Goal: Task Accomplishment & Management: Manage account settings

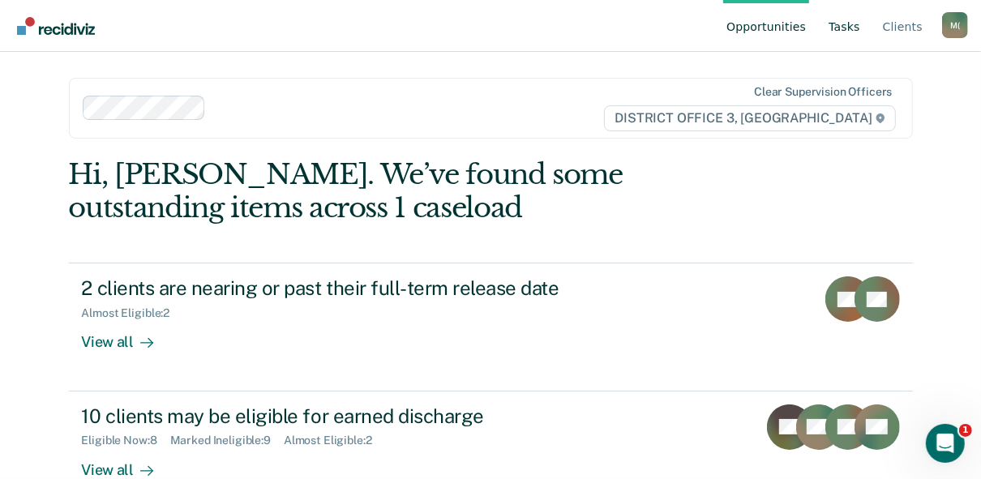
click at [846, 24] on link "Tasks" at bounding box center [844, 26] width 38 height 52
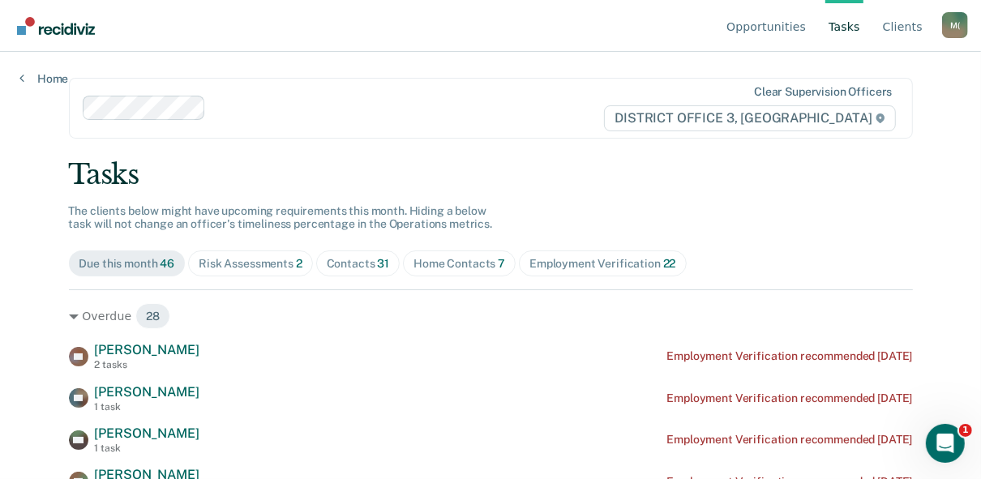
click at [441, 272] on span "Home Contacts 7" at bounding box center [459, 264] width 113 height 26
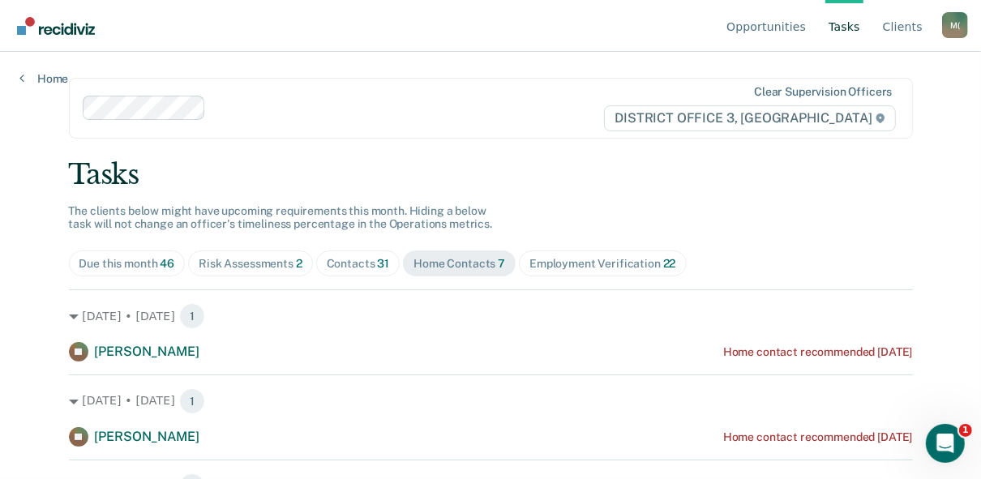
click at [363, 266] on div "Contacts 31" at bounding box center [358, 264] width 63 height 14
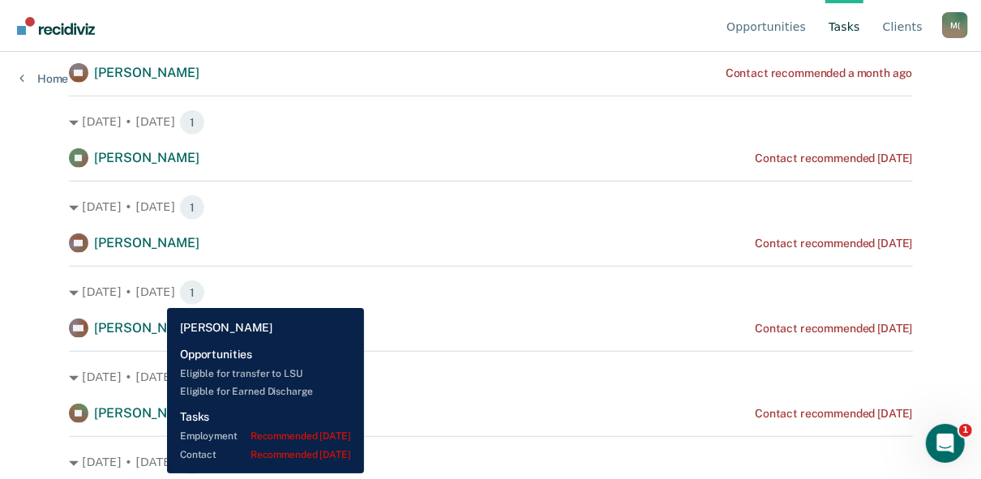
scroll to position [536, 0]
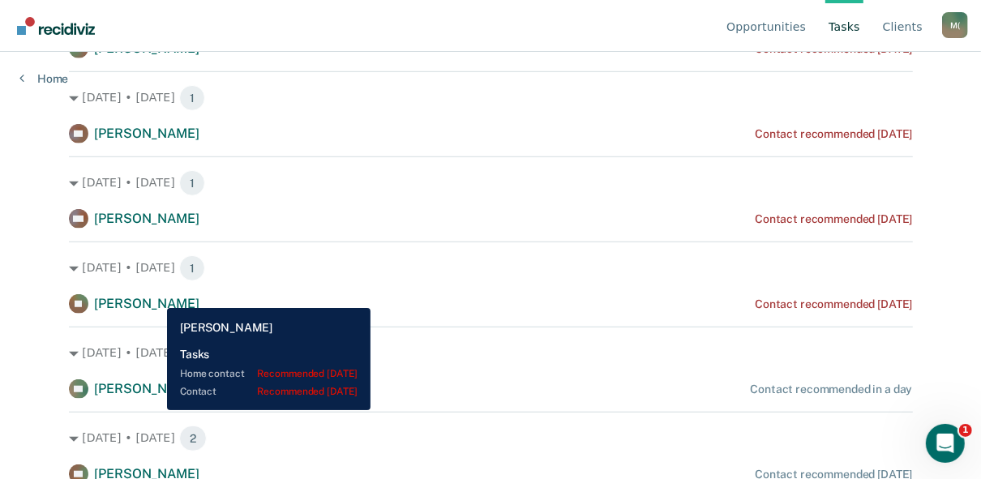
click at [155, 296] on span "[PERSON_NAME]" at bounding box center [147, 303] width 105 height 15
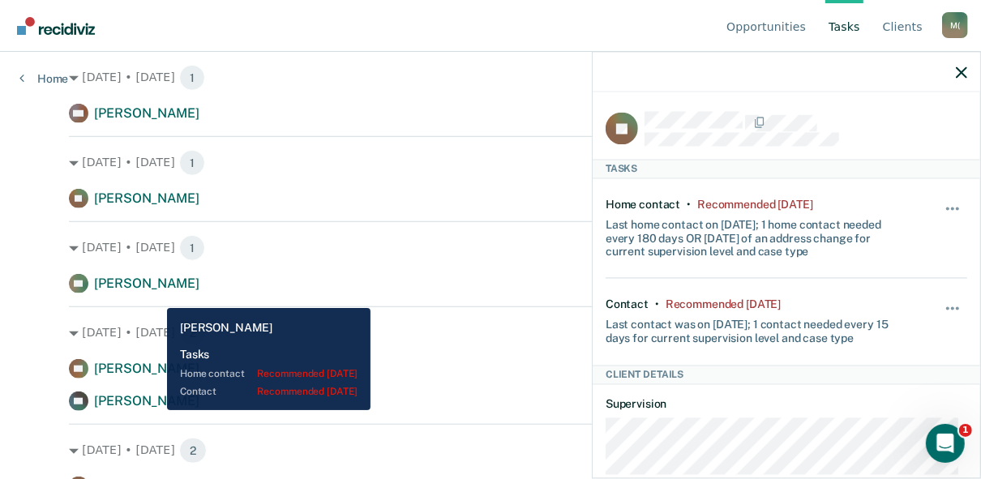
scroll to position [749, 0]
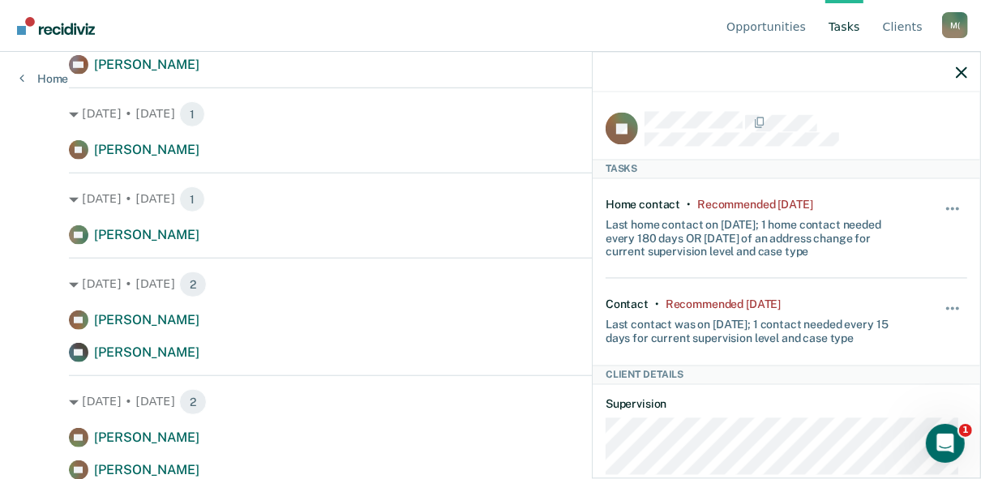
scroll to position [799, 0]
click at [955, 69] on div at bounding box center [787, 72] width 388 height 41
click at [967, 75] on div at bounding box center [787, 72] width 388 height 41
click at [958, 72] on icon "button" at bounding box center [961, 71] width 11 height 11
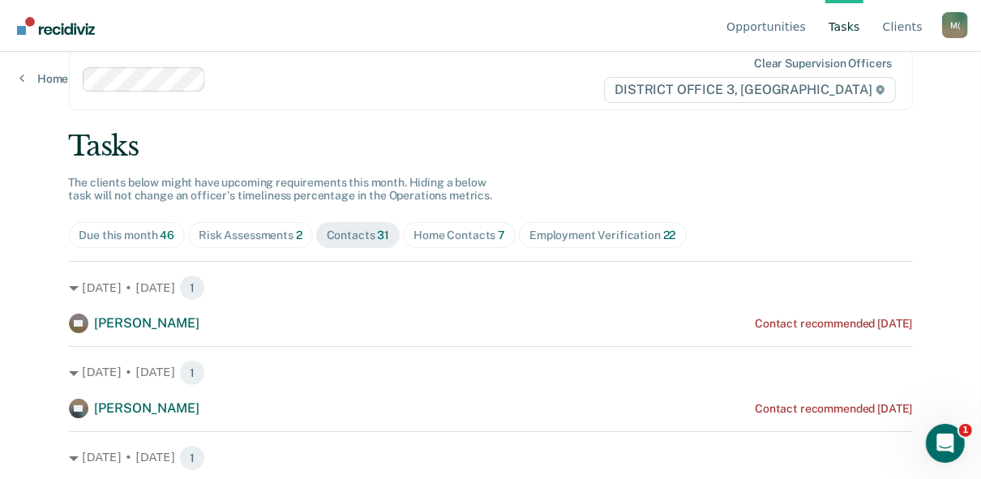
scroll to position [0, 0]
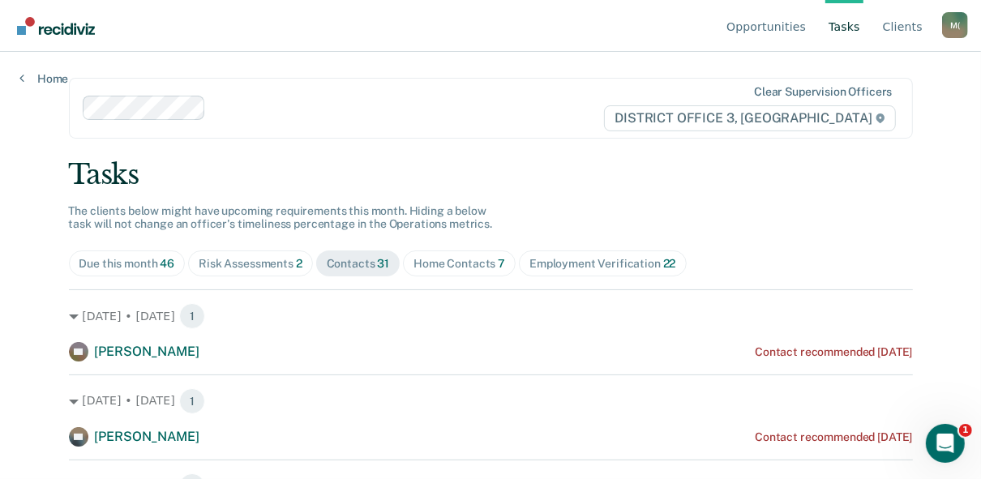
click at [443, 268] on div "Home Contacts 7" at bounding box center [459, 264] width 92 height 14
click at [345, 269] on div "Contacts 31" at bounding box center [358, 264] width 63 height 14
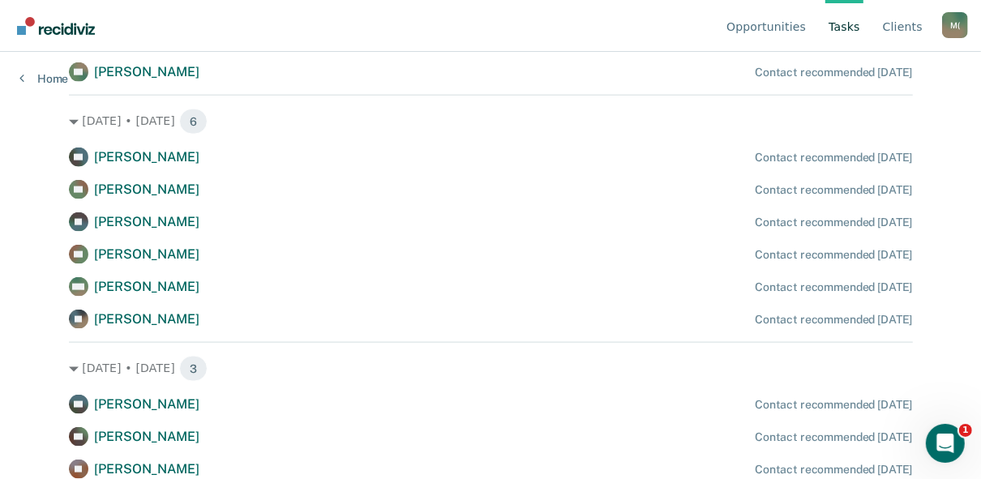
scroll to position [1392, 0]
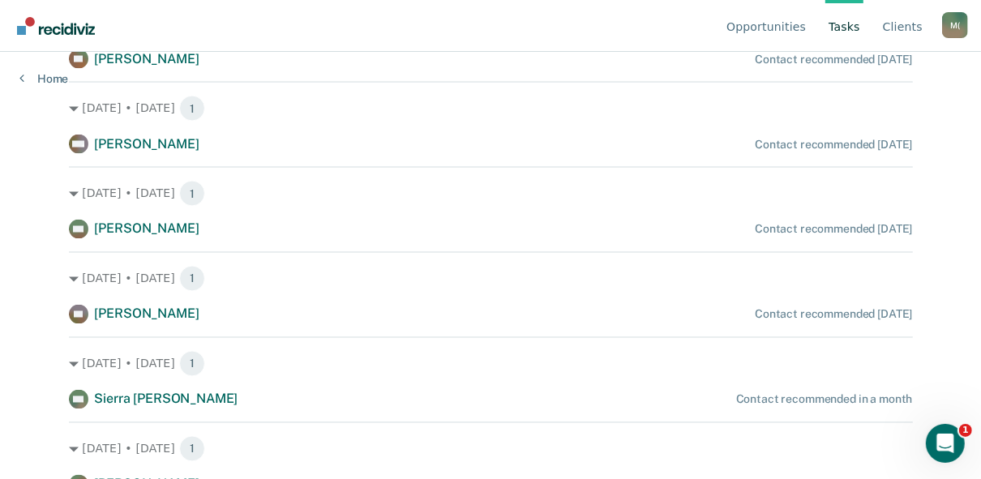
scroll to position [1856, 0]
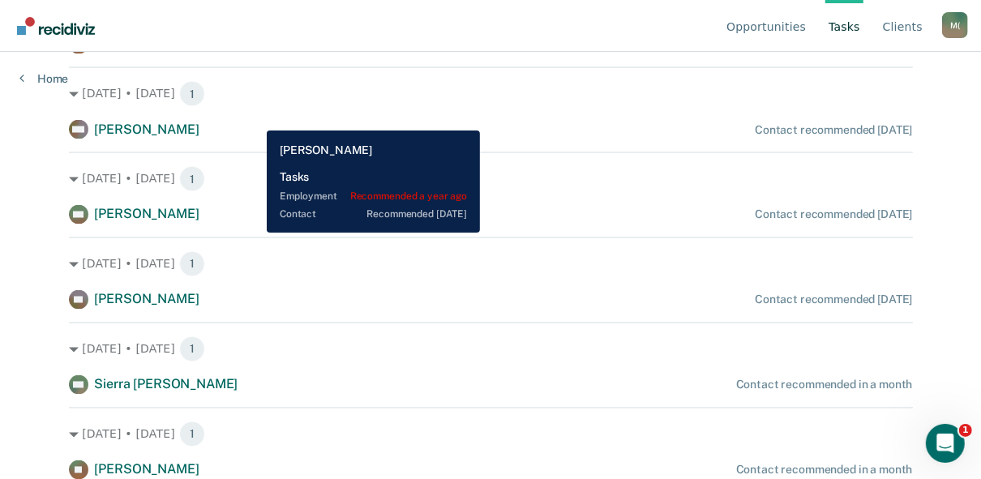
click at [255, 120] on div "WW [PERSON_NAME] Contact recommended [DATE]" at bounding box center [491, 129] width 844 height 19
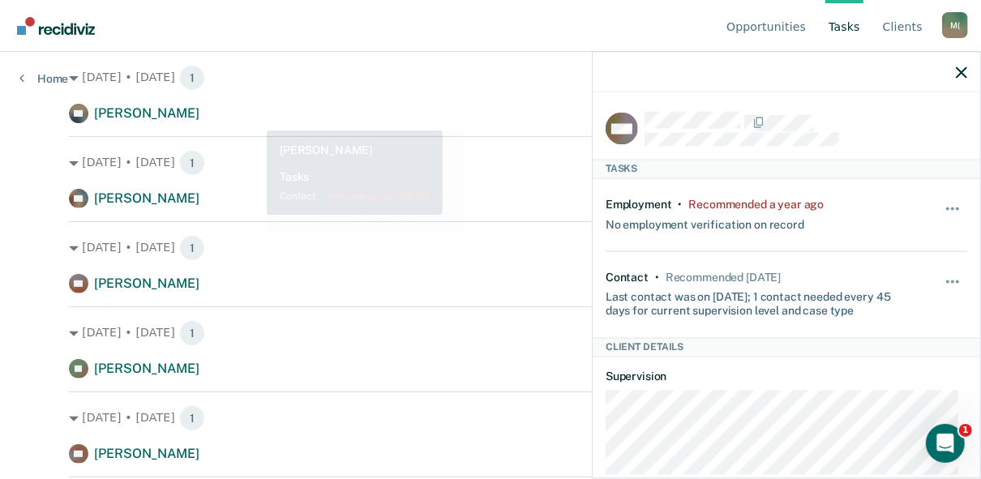
scroll to position [0, 0]
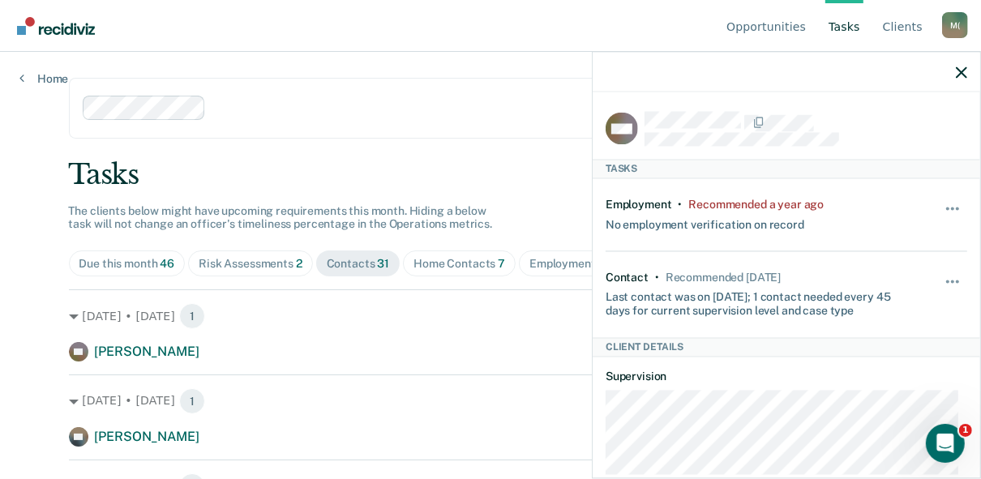
click at [26, 208] on div "Opportunities Tasks Client s [PERSON_NAME] ([PERSON_NAME]) M ( Profile How it w…" at bounding box center [490, 239] width 981 height 479
click at [962, 68] on icon "button" at bounding box center [961, 71] width 11 height 11
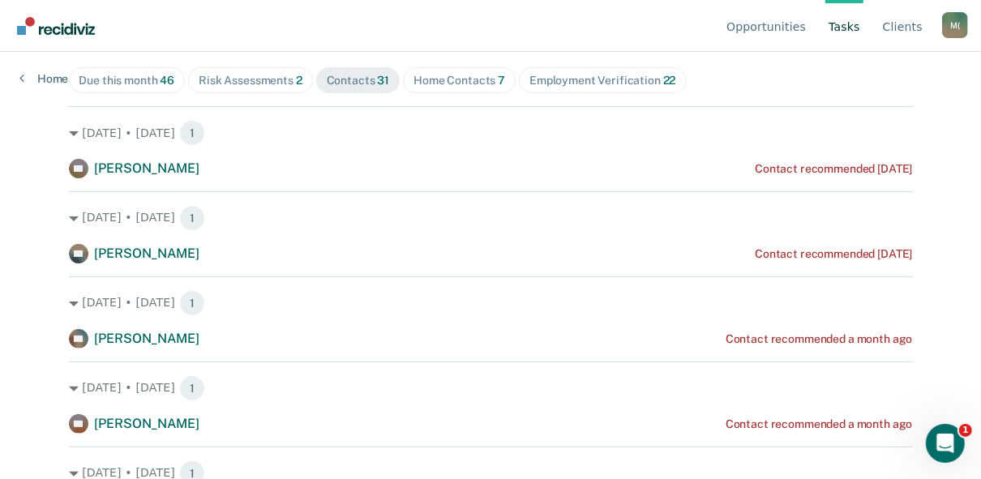
scroll to position [182, 0]
click at [259, 87] on span "Risk Assessments 2" at bounding box center [250, 81] width 125 height 26
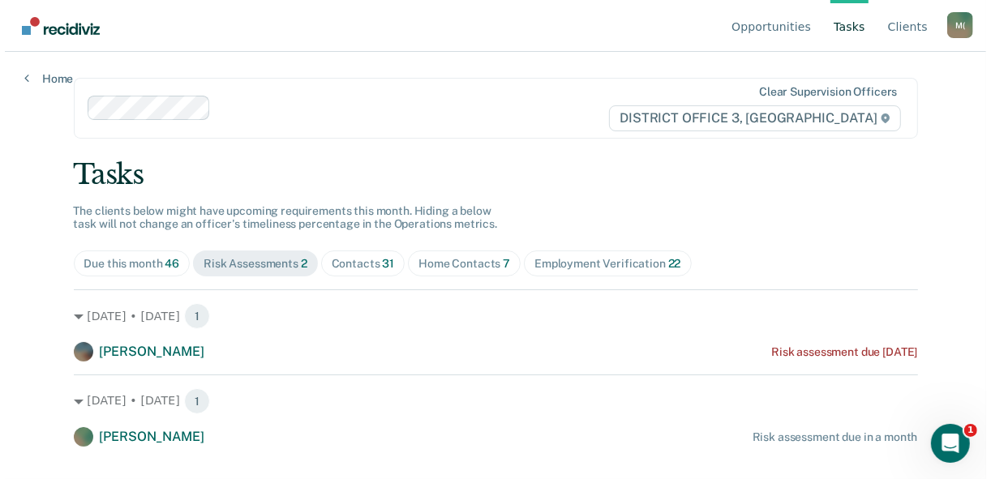
scroll to position [0, 0]
